Goal: Transaction & Acquisition: Obtain resource

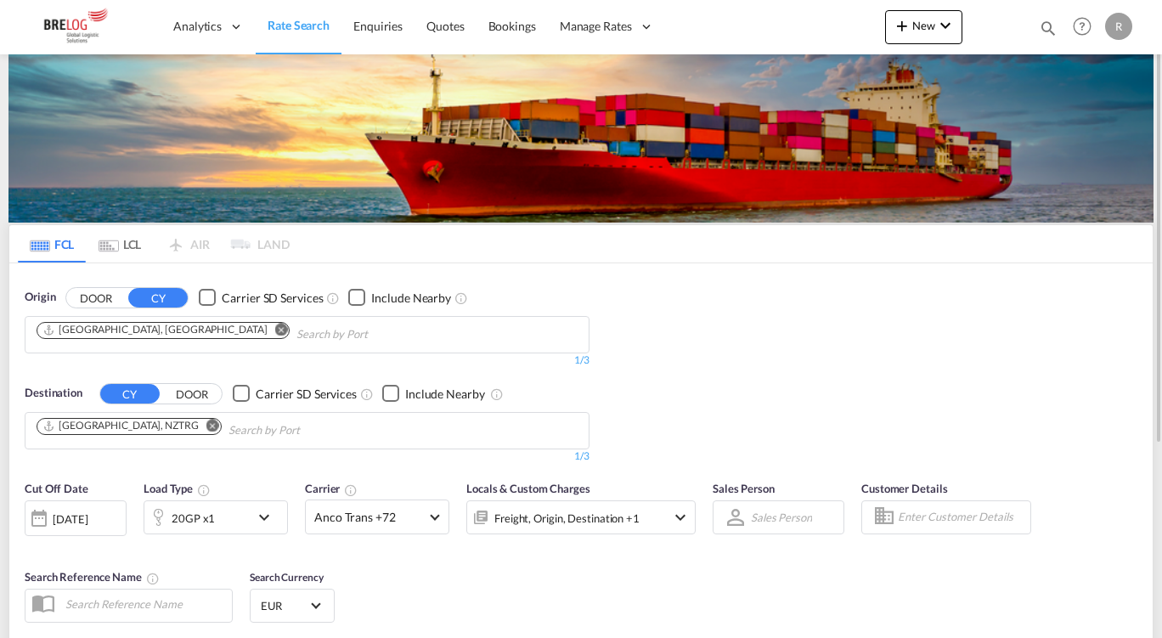
click at [263, 334] on button "Remove" at bounding box center [275, 331] width 25 height 17
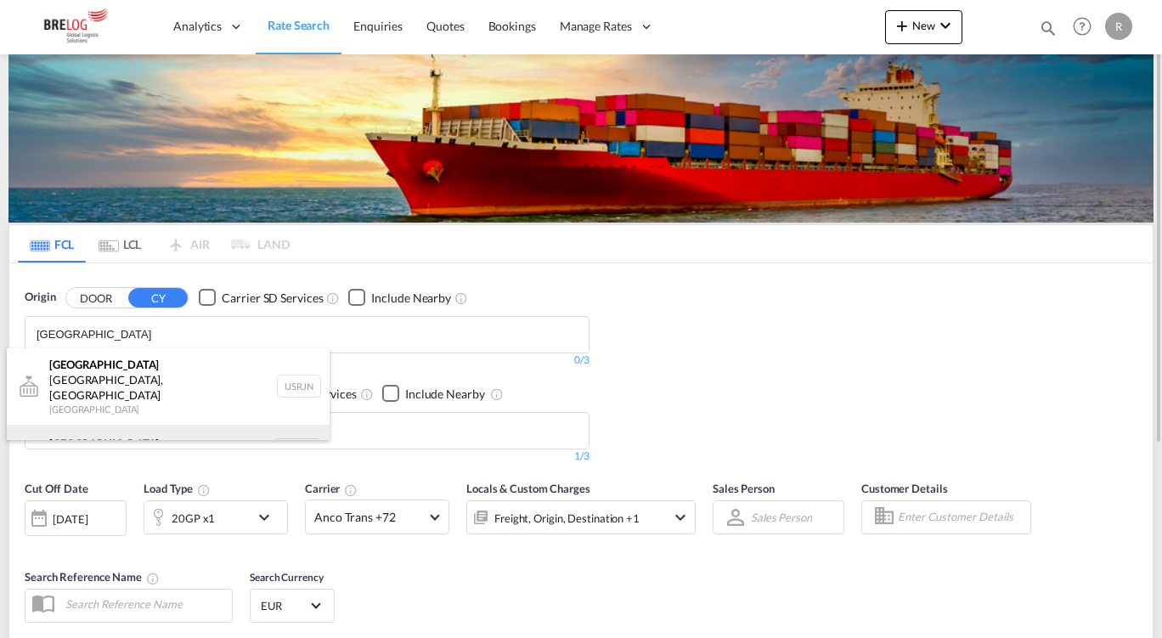
type input "[GEOGRAPHIC_DATA]"
click at [138, 425] on div "[GEOGRAPHIC_DATA] [GEOGRAPHIC_DATA] NLRTM" at bounding box center [168, 450] width 323 height 51
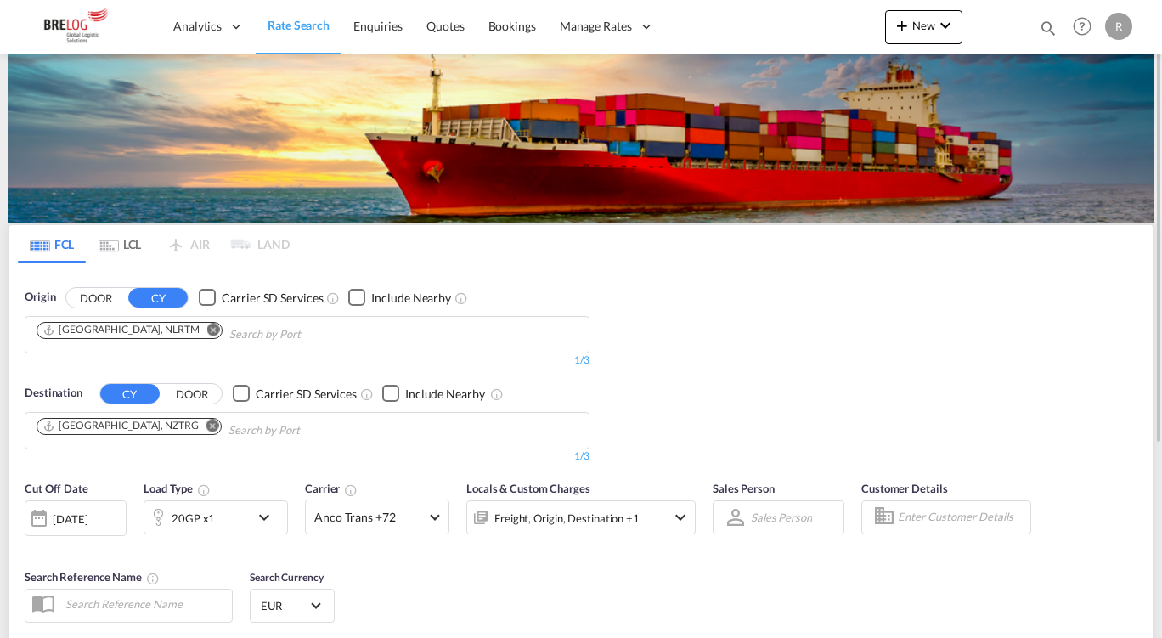
click at [195, 419] on button "Remove" at bounding box center [207, 427] width 25 height 17
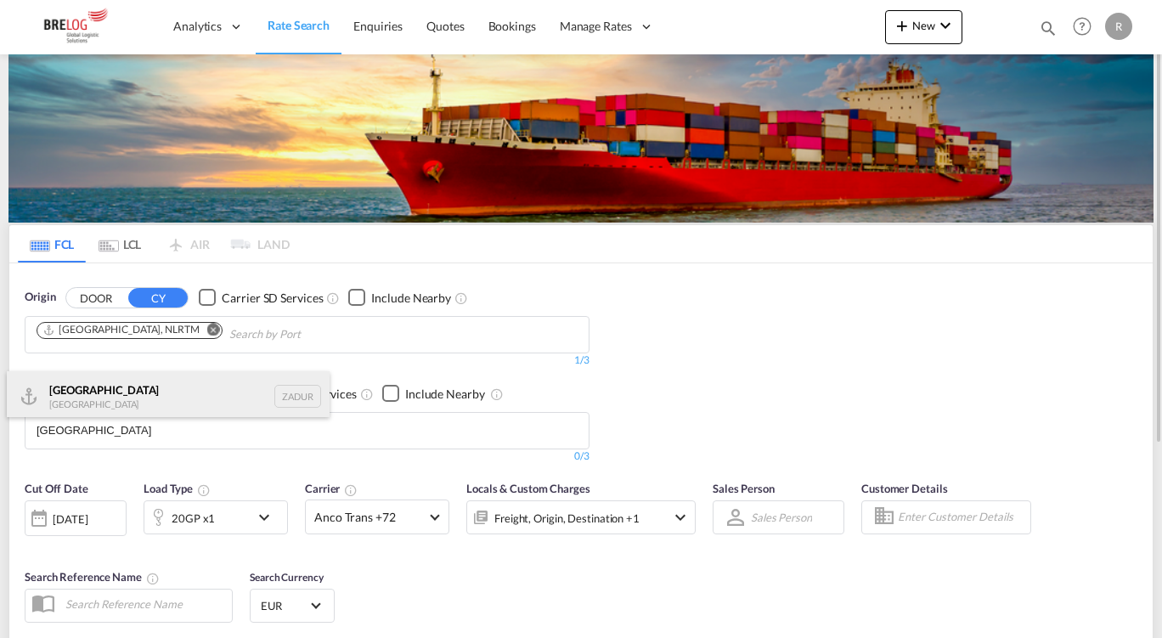
type input "[GEOGRAPHIC_DATA]"
click at [117, 392] on div "[GEOGRAPHIC_DATA] [GEOGRAPHIC_DATA] ZADUR" at bounding box center [168, 396] width 323 height 51
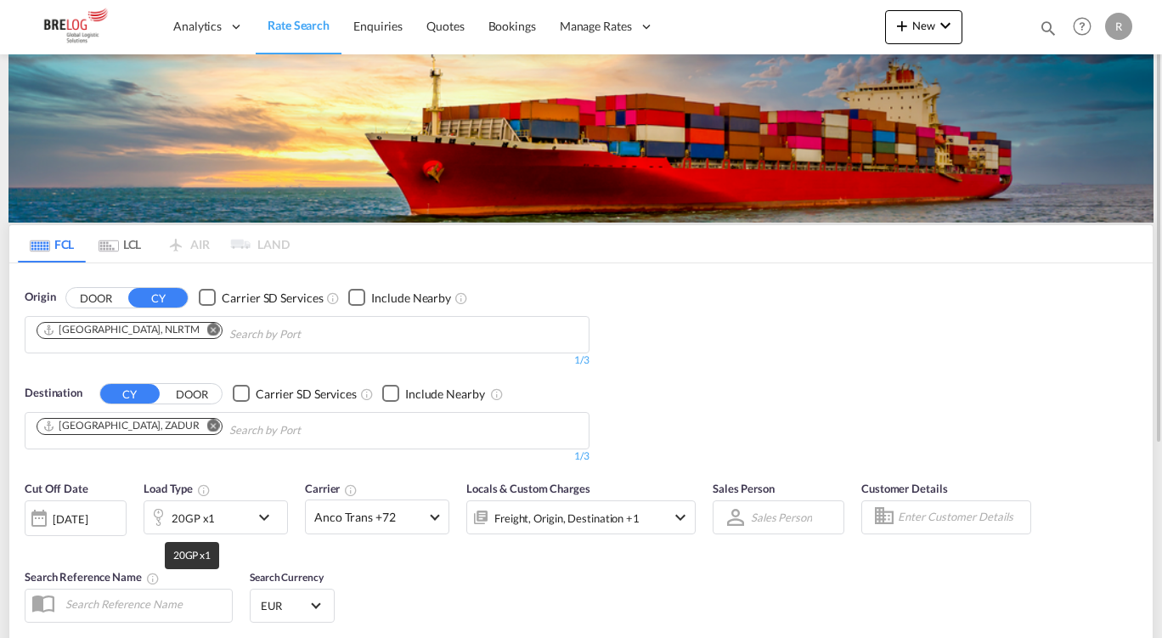
click at [199, 507] on div "20GP x1" at bounding box center [193, 518] width 43 height 24
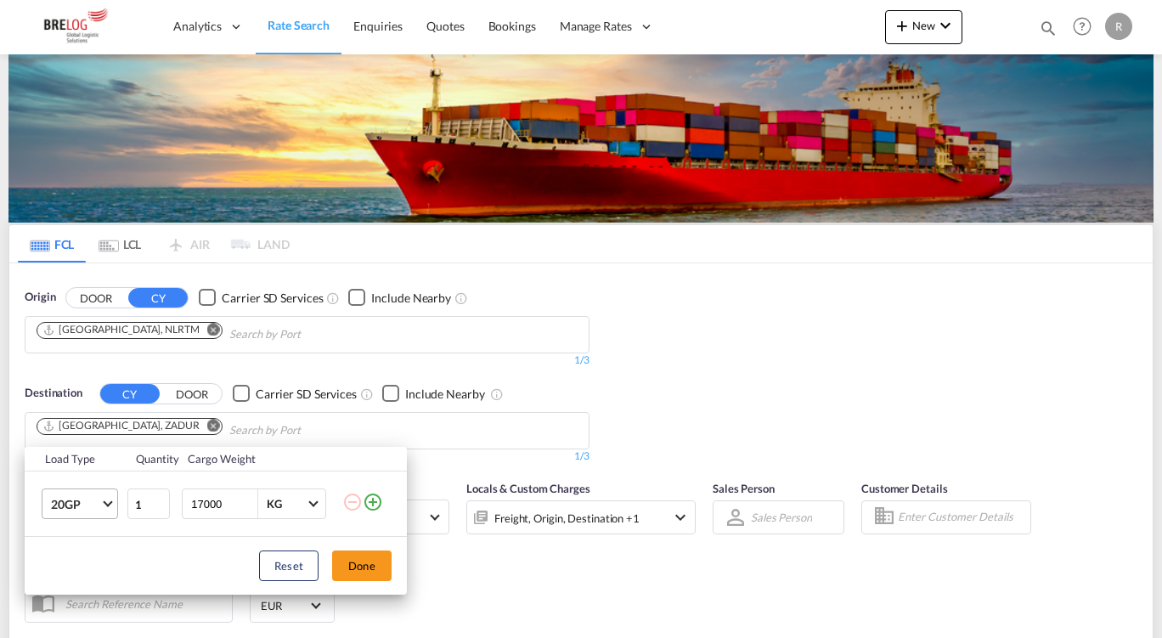
drag, startPoint x: 94, startPoint y: 517, endPoint x: 84, endPoint y: 493, distance: 26.7
click at [84, 493] on md-select-value "20GP" at bounding box center [83, 503] width 68 height 29
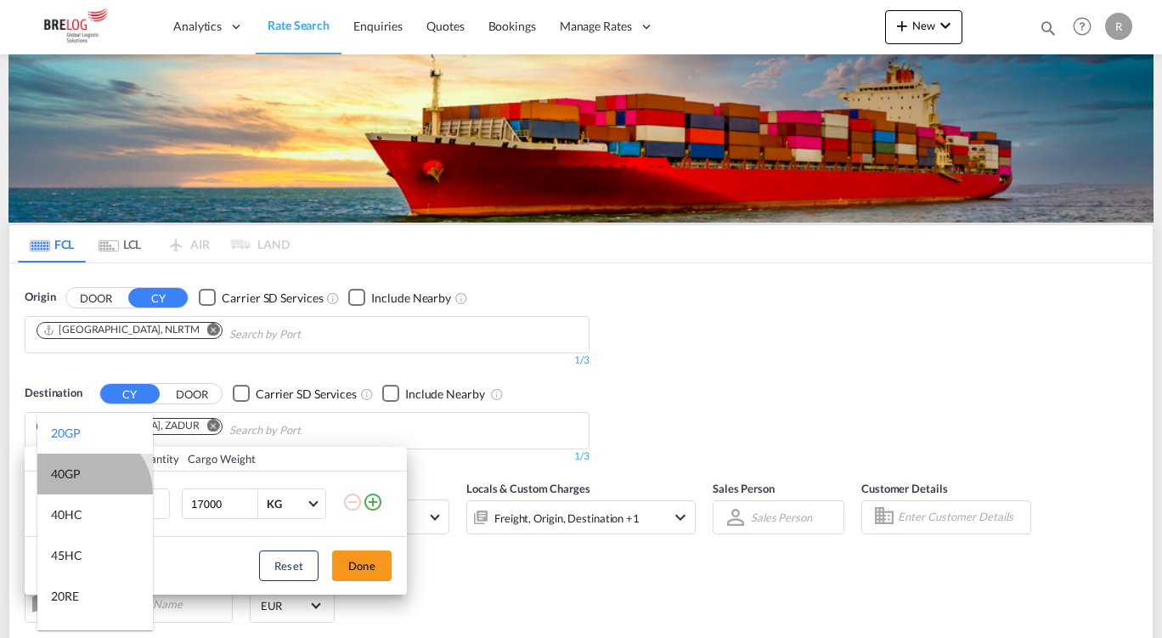
click at [84, 493] on md-option "40GP" at bounding box center [95, 474] width 116 height 41
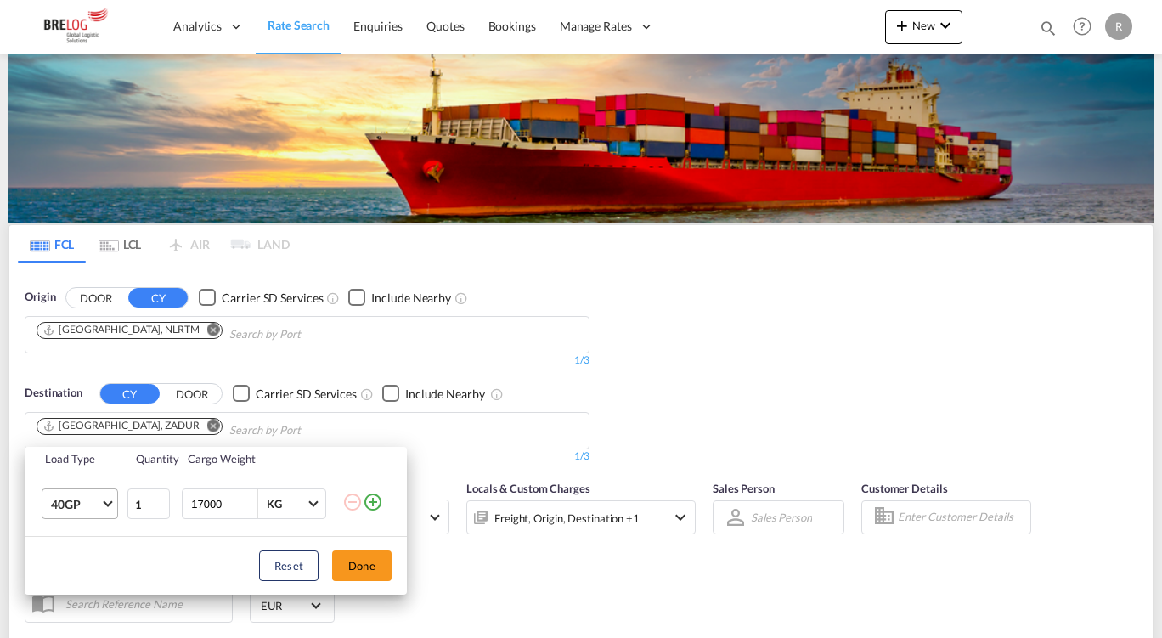
click at [92, 503] on span "40GP" at bounding box center [75, 504] width 49 height 17
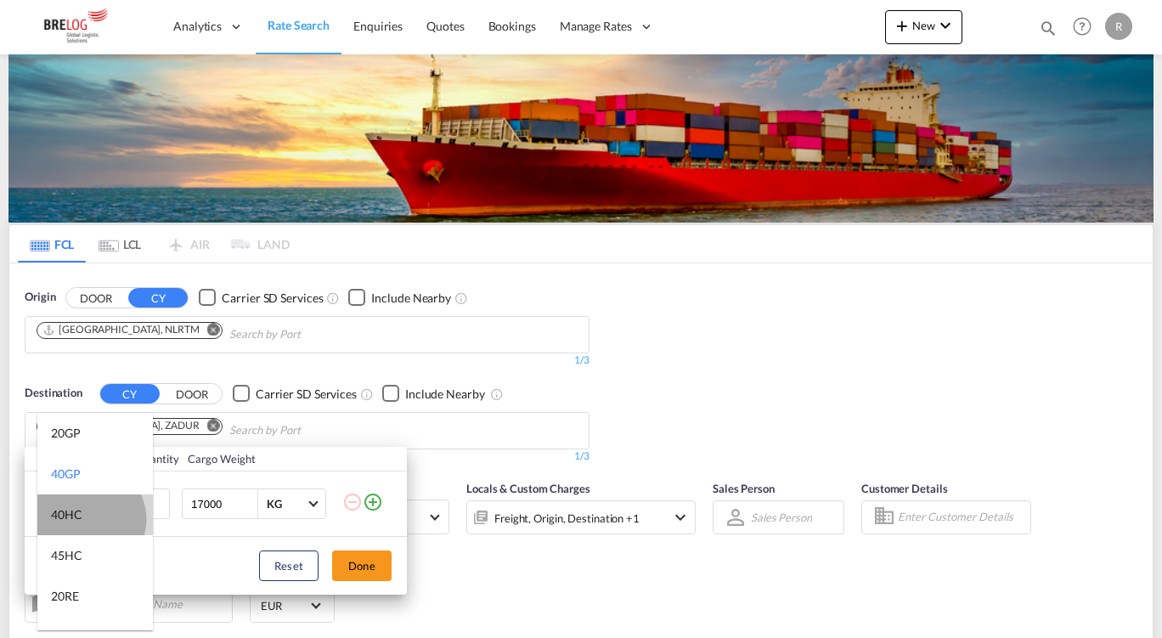
click at [89, 519] on md-option "40HC" at bounding box center [95, 514] width 116 height 41
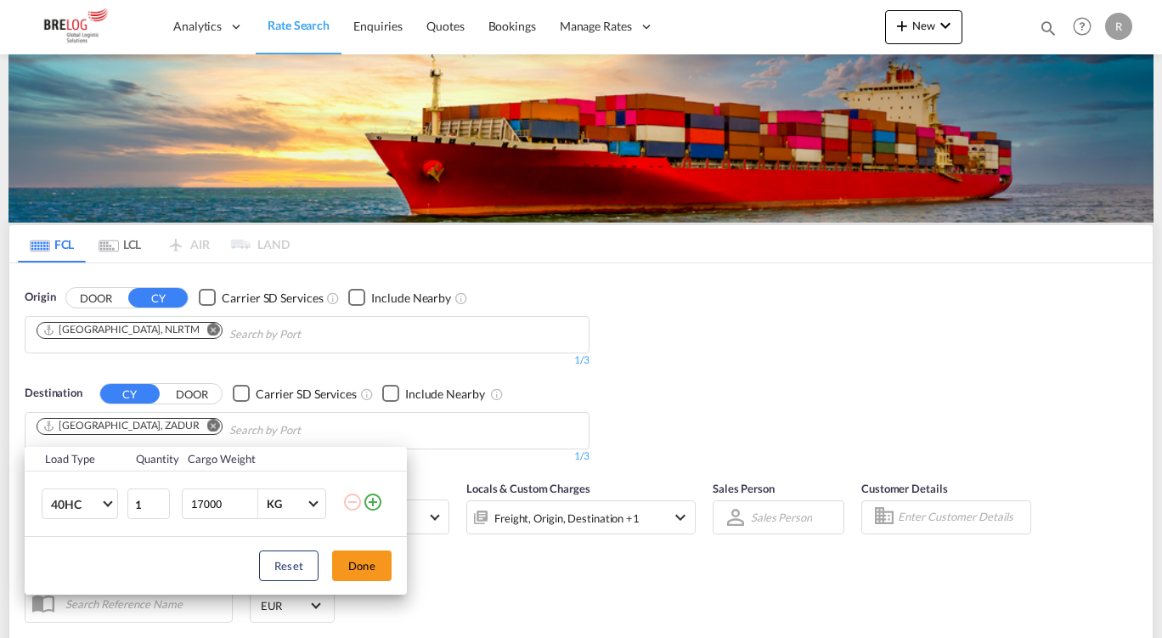
click at [194, 502] on input "17000" at bounding box center [223, 503] width 68 height 29
type input "23000"
click at [369, 562] on button "Done" at bounding box center [361, 565] width 59 height 31
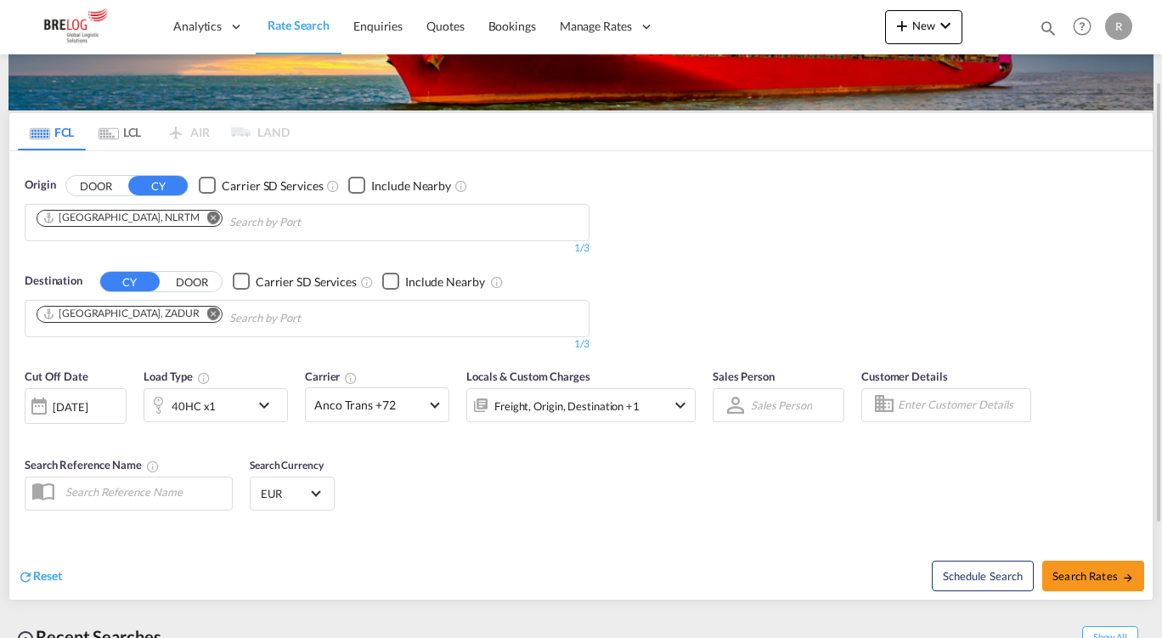
scroll to position [114, 0]
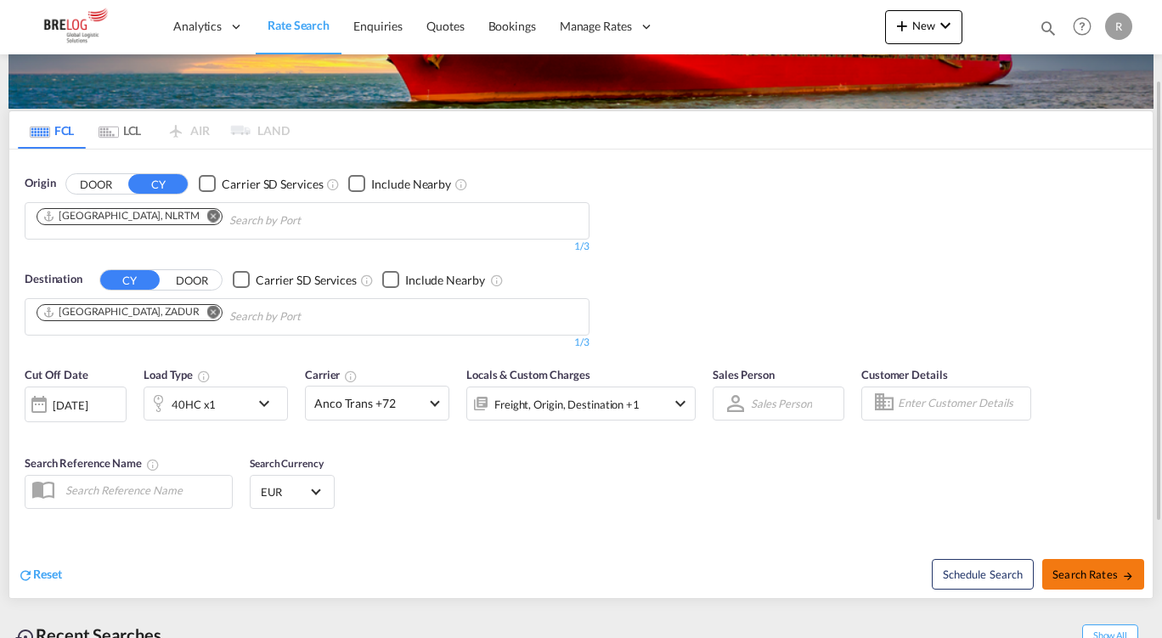
click at [1054, 559] on button "Search Rates" at bounding box center [1093, 574] width 102 height 31
type input "NLRTM to ZADUR / [DATE]"
